Goal: Understand process/instructions: Learn how to perform a task or action

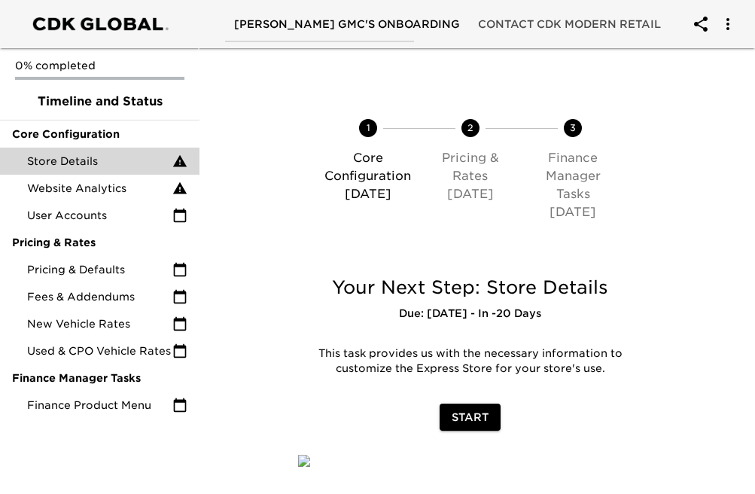
click at [99, 171] on div "Store Details" at bounding box center [99, 160] width 199 height 27
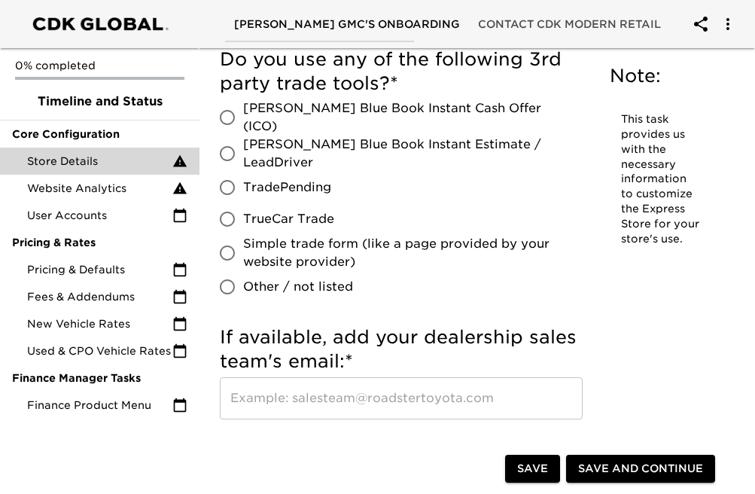
scroll to position [3512, 0]
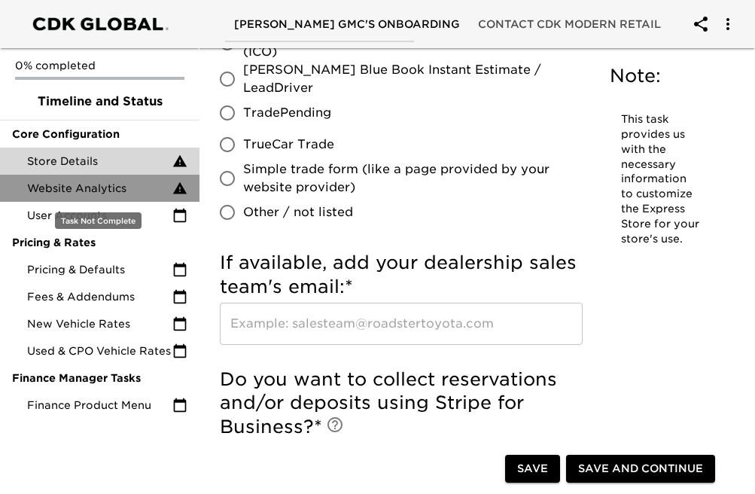
click at [134, 186] on span "Website Analytics" at bounding box center [99, 188] width 145 height 15
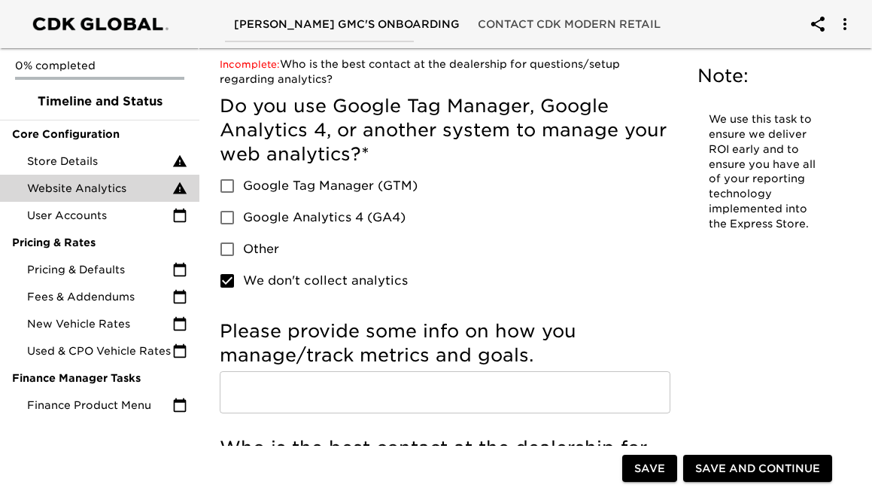
scroll to position [56, 0]
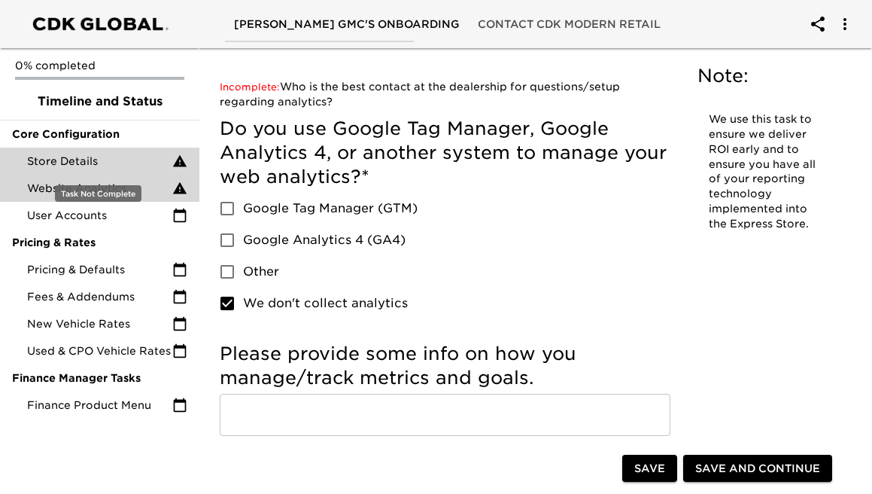
click at [118, 160] on span "Store Details" at bounding box center [99, 161] width 145 height 15
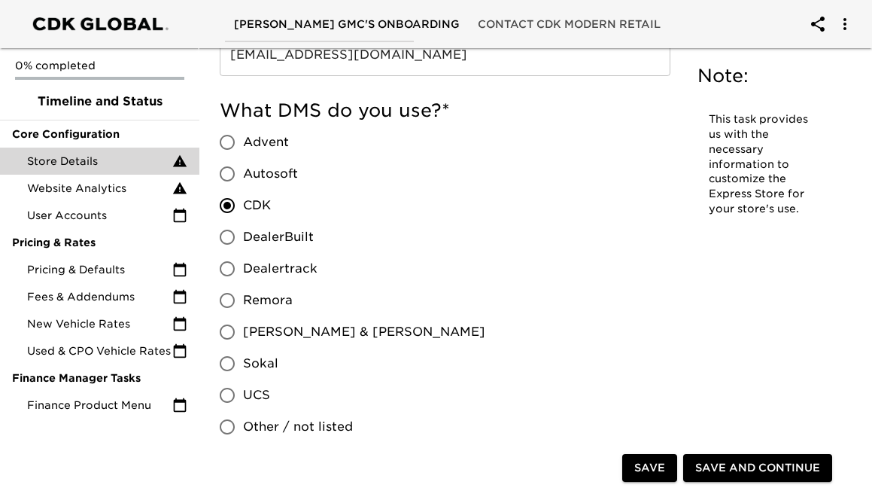
scroll to position [1522, 0]
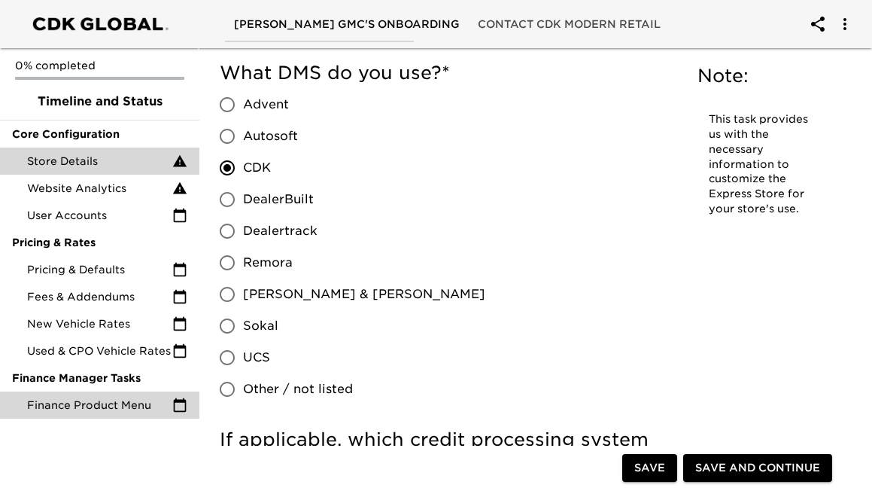
click at [157, 391] on div "Finance Product Menu" at bounding box center [99, 404] width 199 height 27
